Goal: Information Seeking & Learning: Learn about a topic

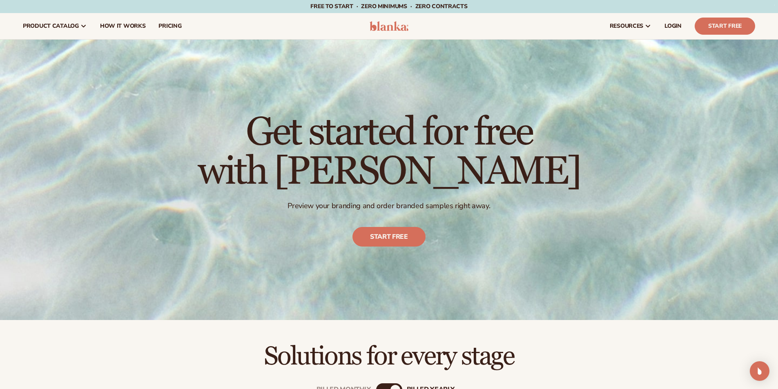
drag, startPoint x: 492, startPoint y: 259, endPoint x: 552, endPoint y: 338, distance: 99.5
click at [552, 338] on div "Solutions for every stage" at bounding box center [389, 345] width 778 height 50
click at [174, 26] on span "pricing" at bounding box center [170, 26] width 23 height 7
click at [387, 23] on img at bounding box center [389, 26] width 39 height 10
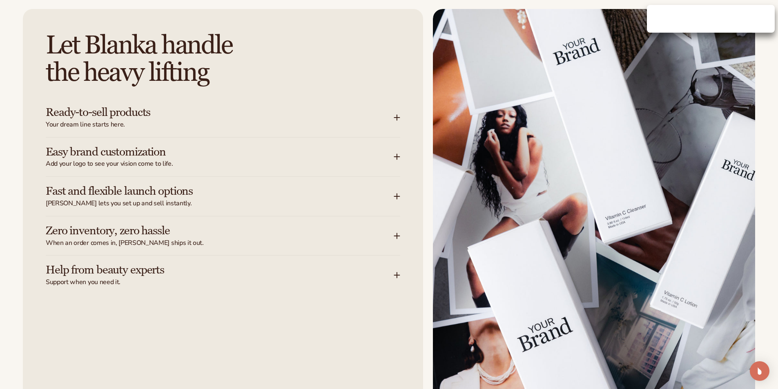
scroll to position [1090, 0]
